Goal: Task Accomplishment & Management: Manage account settings

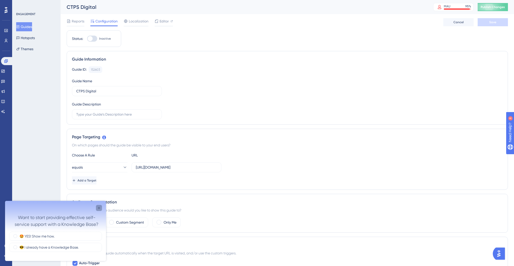
click at [98, 207] on icon "Close survey" at bounding box center [99, 208] width 4 height 4
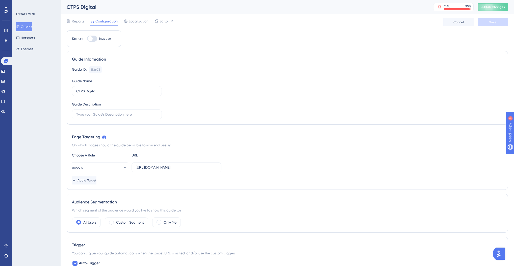
click at [91, 40] on div at bounding box center [90, 38] width 5 height 5
click at [87, 39] on input "Inactive" at bounding box center [87, 39] width 0 height 0
checkbox input "true"
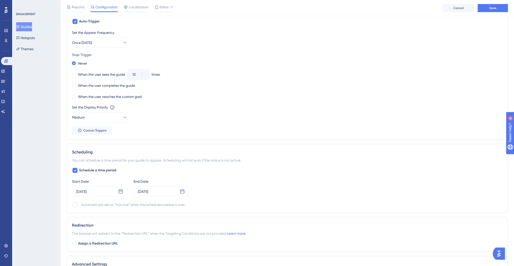
scroll to position [245, 0]
click at [122, 116] on icon at bounding box center [124, 116] width 5 height 5
click at [98, 156] on div "High High" at bounding box center [99, 153] width 41 height 10
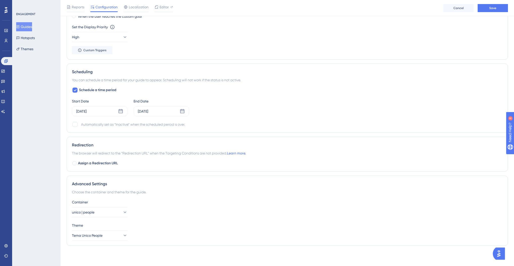
scroll to position [0, 0]
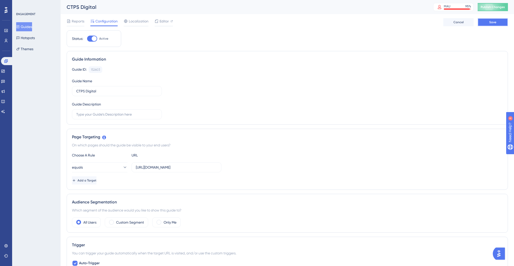
click at [498, 21] on button "Save" at bounding box center [493, 22] width 30 height 8
click at [141, 23] on span "Localization" at bounding box center [139, 21] width 20 height 6
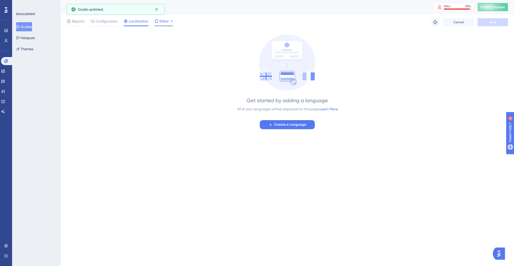
click at [165, 23] on span "Editor" at bounding box center [164, 21] width 9 height 6
click at [77, 22] on span "Reports" at bounding box center [78, 21] width 13 height 6
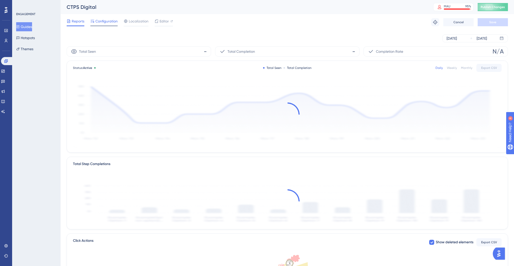
click at [108, 21] on span "Configuration" at bounding box center [106, 21] width 22 height 6
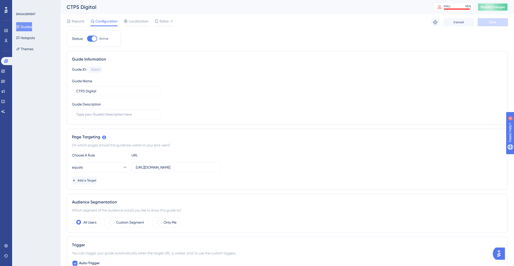
click at [488, 8] on span "Publish Changes" at bounding box center [493, 7] width 24 height 4
click at [28, 26] on button "Guides" at bounding box center [24, 26] width 16 height 9
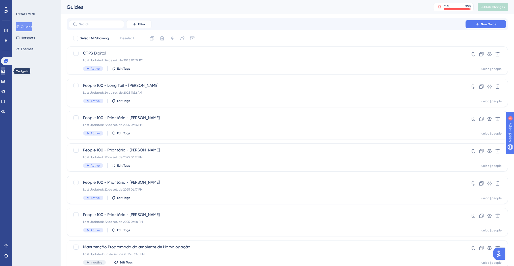
click at [5, 70] on icon at bounding box center [3, 71] width 4 height 4
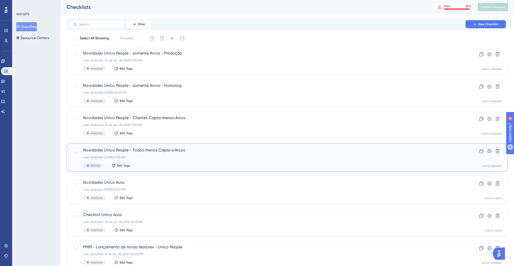
click at [150, 156] on div "Last Updated: 24 de set. de 2025 11:30 AM" at bounding box center [267, 157] width 368 height 4
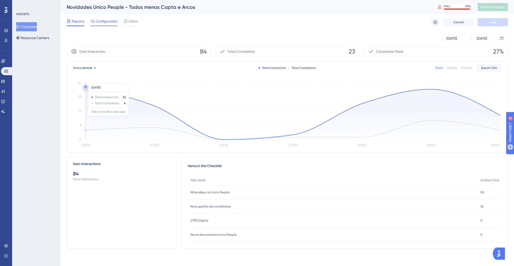
click at [107, 21] on span "Configuration" at bounding box center [106, 21] width 22 height 6
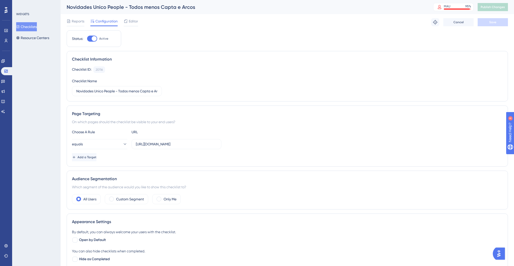
click at [85, 8] on div "Novidades Unico People - Todos menos Capta e Arcos" at bounding box center [244, 7] width 354 height 7
click at [133, 21] on span "Editor" at bounding box center [133, 21] width 9 height 6
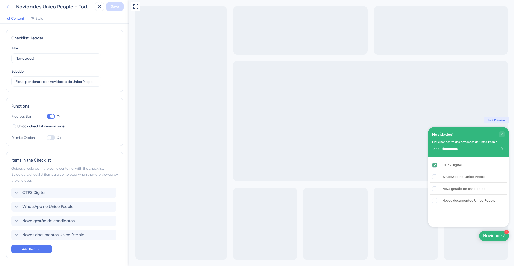
click at [7, 6] on icon at bounding box center [8, 6] width 2 height 3
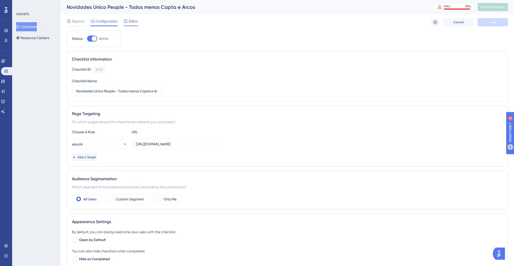
click at [133, 22] on span "Editor" at bounding box center [133, 21] width 9 height 6
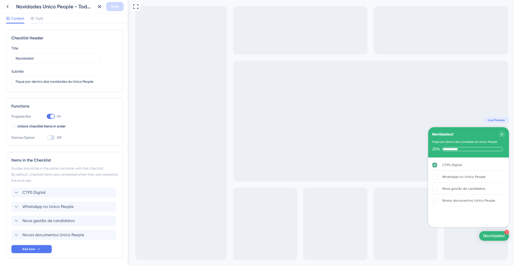
click at [52, 3] on div "Novidades Unico People - Todos menos Capta e Arcos" at bounding box center [54, 6] width 77 height 7
click at [50, 7] on div "Novidades Unico People - Todos menos Capta e Arcos" at bounding box center [54, 6] width 77 height 7
click at [16, 19] on span "Content" at bounding box center [17, 18] width 13 height 6
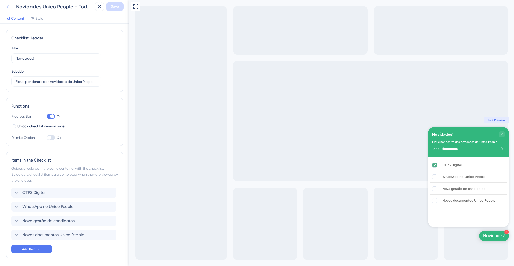
click at [11, 6] on button at bounding box center [7, 6] width 9 height 9
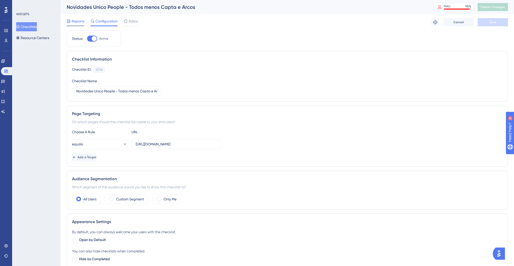
click at [80, 23] on span "Reports" at bounding box center [78, 21] width 13 height 6
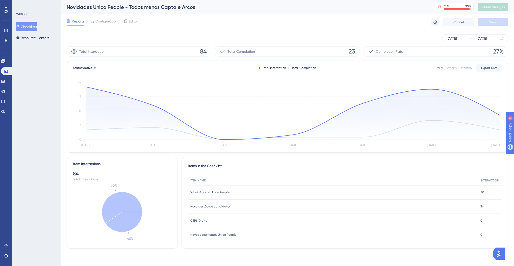
click at [23, 25] on button "Checklists" at bounding box center [26, 26] width 21 height 9
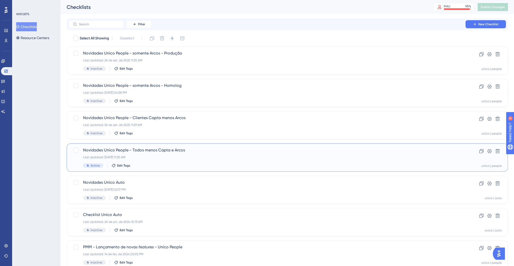
click at [174, 151] on span "Novidades Unico People - Todos menos Capta e Arcos" at bounding box center [267, 150] width 368 height 6
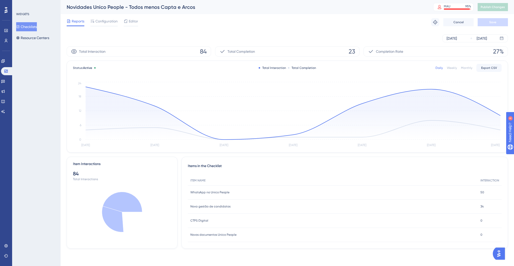
click at [135, 7] on div "Novidades Unico People - Todos menos Capta e Arcos" at bounding box center [244, 7] width 354 height 7
click at [132, 21] on span "Editor" at bounding box center [133, 21] width 9 height 6
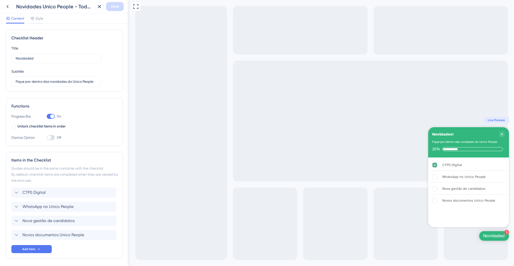
click at [70, 6] on div "Novidades Unico People - Todos menos Capta e Arcos" at bounding box center [54, 6] width 77 height 7
click at [65, 8] on div "Novidades Unico People - Todos menos Capta e Arcos" at bounding box center [54, 6] width 77 height 7
click at [41, 20] on span "Style" at bounding box center [39, 18] width 8 height 6
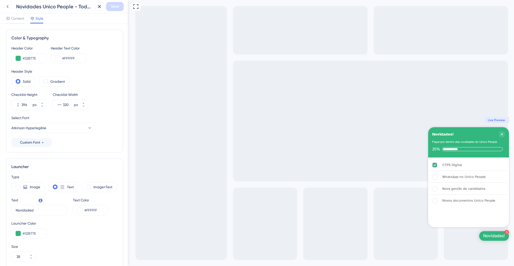
click at [6, 4] on icon at bounding box center [8, 7] width 6 height 6
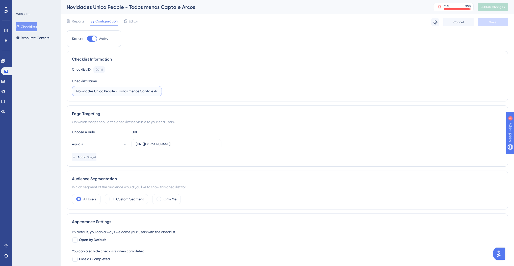
scroll to position [0, 7]
drag, startPoint x: 130, startPoint y: 91, endPoint x: 243, endPoint y: 94, distance: 112.9
click at [241, 94] on div "Checklist ID: 20116 Copy Checklist Name Novidades Unico People - Todos menos Ca…" at bounding box center [287, 81] width 431 height 30
type input "Novidades Unico People - Todos clientes"
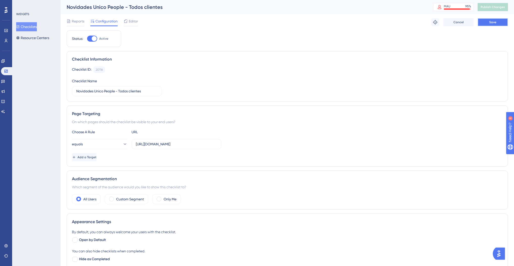
click at [501, 20] on button "Save" at bounding box center [493, 22] width 30 height 8
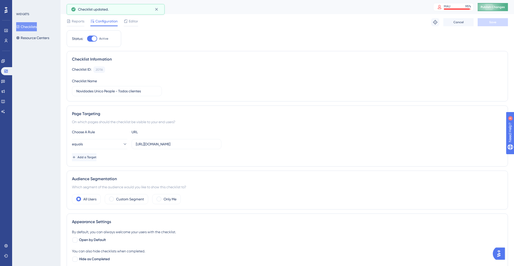
click at [493, 7] on span "Publish Changes" at bounding box center [493, 7] width 24 height 4
click at [5, 60] on icon at bounding box center [3, 61] width 4 height 4
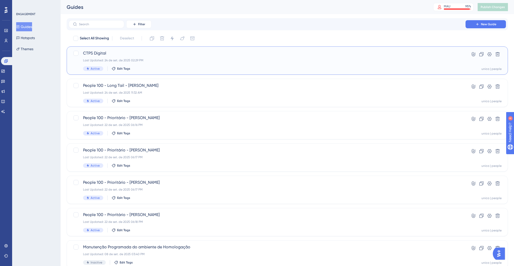
click at [126, 51] on span "CTPS Digital" at bounding box center [267, 53] width 368 height 6
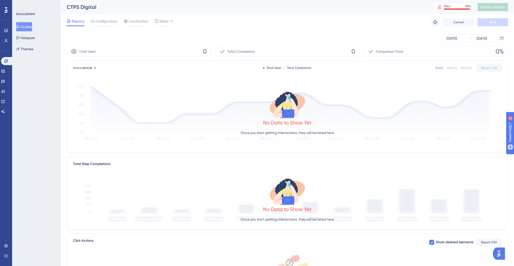
click at [32, 25] on button "Guides" at bounding box center [24, 26] width 16 height 9
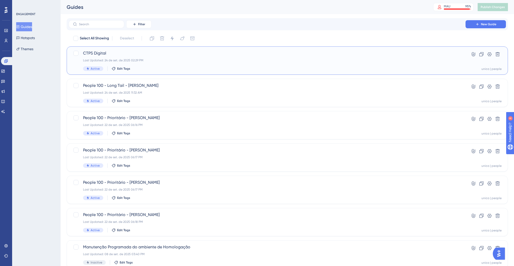
click at [118, 54] on span "CTPS Digital" at bounding box center [267, 53] width 368 height 6
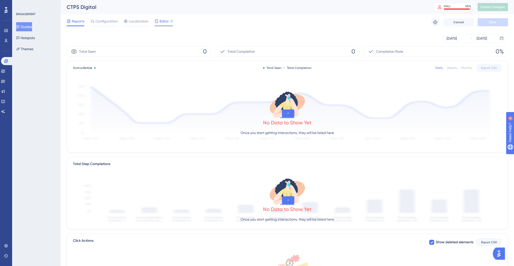
click at [161, 23] on span "Editor" at bounding box center [164, 21] width 9 height 6
click at [111, 18] on span "Configuration" at bounding box center [106, 21] width 22 height 6
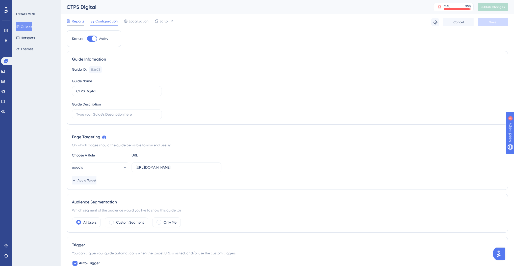
click at [74, 24] on div "Reports" at bounding box center [76, 22] width 18 height 8
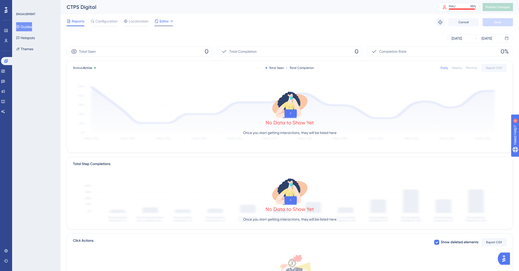
click at [163, 20] on span "Editor" at bounding box center [164, 21] width 9 height 6
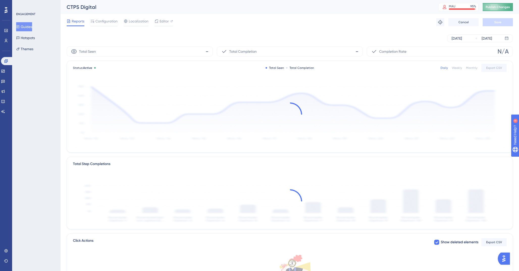
click at [500, 7] on span "Publish Changes" at bounding box center [498, 7] width 24 height 4
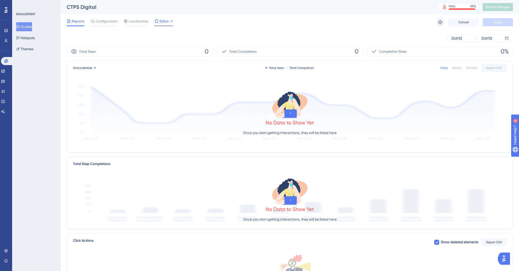
click at [163, 22] on span "Editor" at bounding box center [164, 21] width 9 height 6
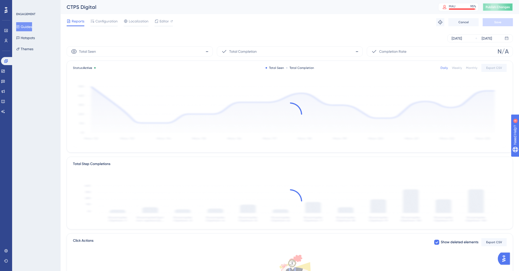
click at [504, 3] on button "Publish Changes" at bounding box center [498, 7] width 30 height 8
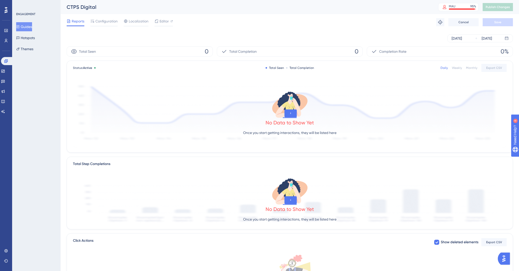
click at [26, 22] on div "ENGAGEMENT Guides Hotspots Themes" at bounding box center [36, 32] width 41 height 41
click at [8, 32] on icon at bounding box center [6, 31] width 4 height 4
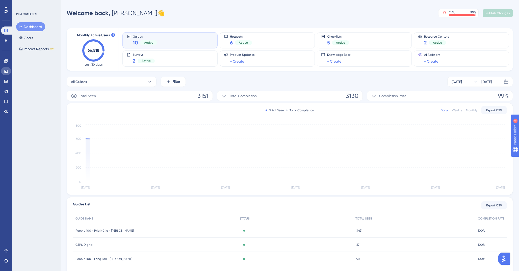
click at [8, 69] on link at bounding box center [6, 71] width 10 height 8
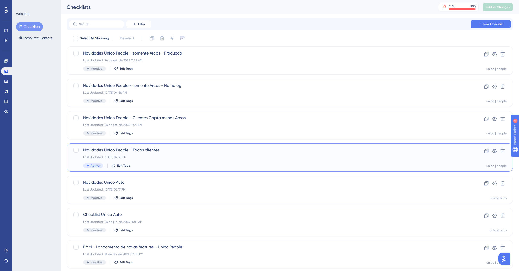
click at [134, 166] on div "Active Edit Tags" at bounding box center [269, 165] width 373 height 5
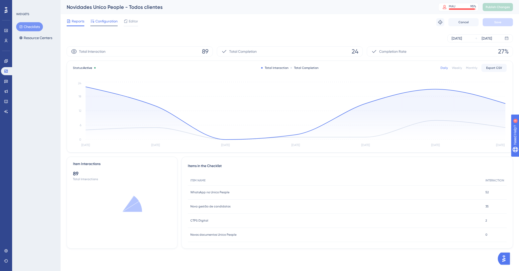
click at [109, 20] on span "Configuration" at bounding box center [106, 21] width 22 height 6
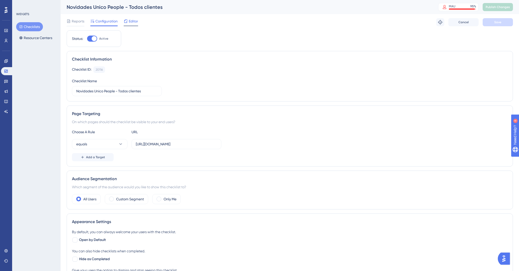
click at [128, 22] on div "Editor" at bounding box center [131, 21] width 14 height 6
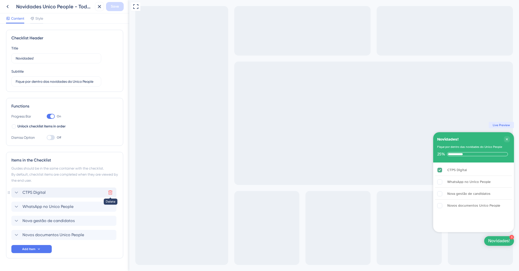
click at [110, 194] on icon at bounding box center [110, 192] width 5 height 5
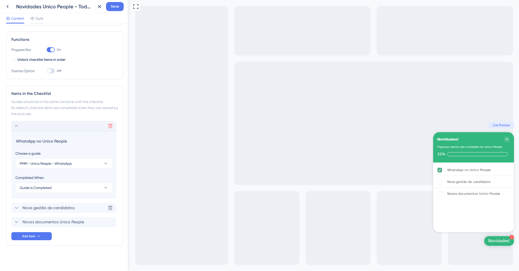
scroll to position [67, 0]
click at [18, 125] on icon at bounding box center [16, 125] width 6 height 6
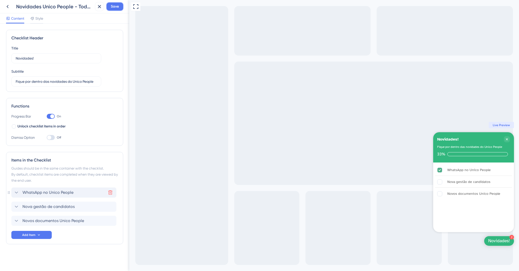
click at [113, 7] on span "Save" at bounding box center [115, 7] width 8 height 6
click at [93, 9] on button at bounding box center [96, 9] width 8 height 8
click at [10, 5] on icon at bounding box center [8, 7] width 6 height 6
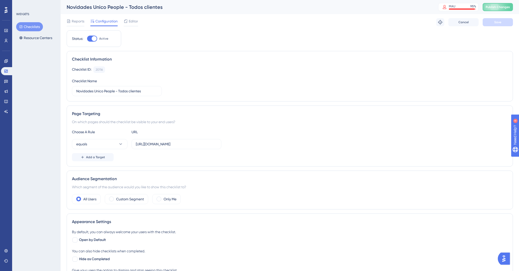
click at [489, 12] on div "Novidades Unico People - Todos clientes MAU 95 % Click to see add-on and upgrad…" at bounding box center [290, 7] width 459 height 14
click at [493, 6] on span "Publish Changes" at bounding box center [498, 7] width 24 height 4
click at [7, 31] on icon at bounding box center [6, 31] width 4 height 4
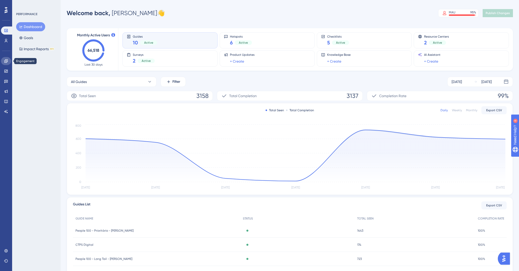
click at [9, 63] on link at bounding box center [6, 61] width 10 height 8
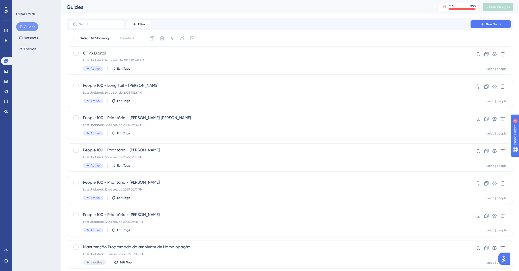
click at [28, 26] on button "Guides" at bounding box center [27, 26] width 22 height 9
click at [132, 57] on div "CTPS Digital Last Updated: 24 de set. de 2025 02:40 PM Active Edit Tags" at bounding box center [269, 60] width 373 height 21
